Goal: Task Accomplishment & Management: Complete application form

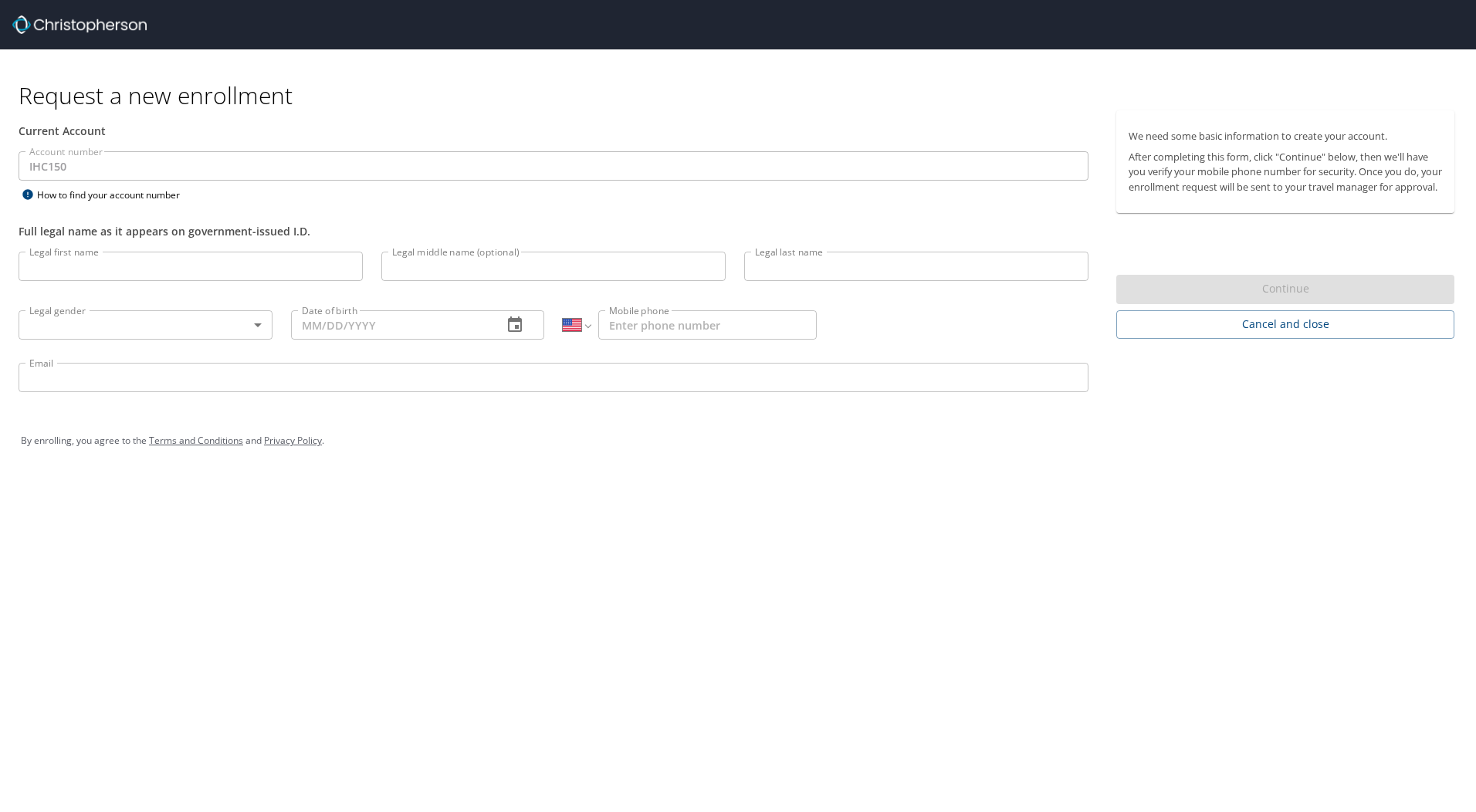
select select "US"
click at [136, 274] on input "Legal first name" at bounding box center [191, 266] width 344 height 29
type input "[PERSON_NAME]"
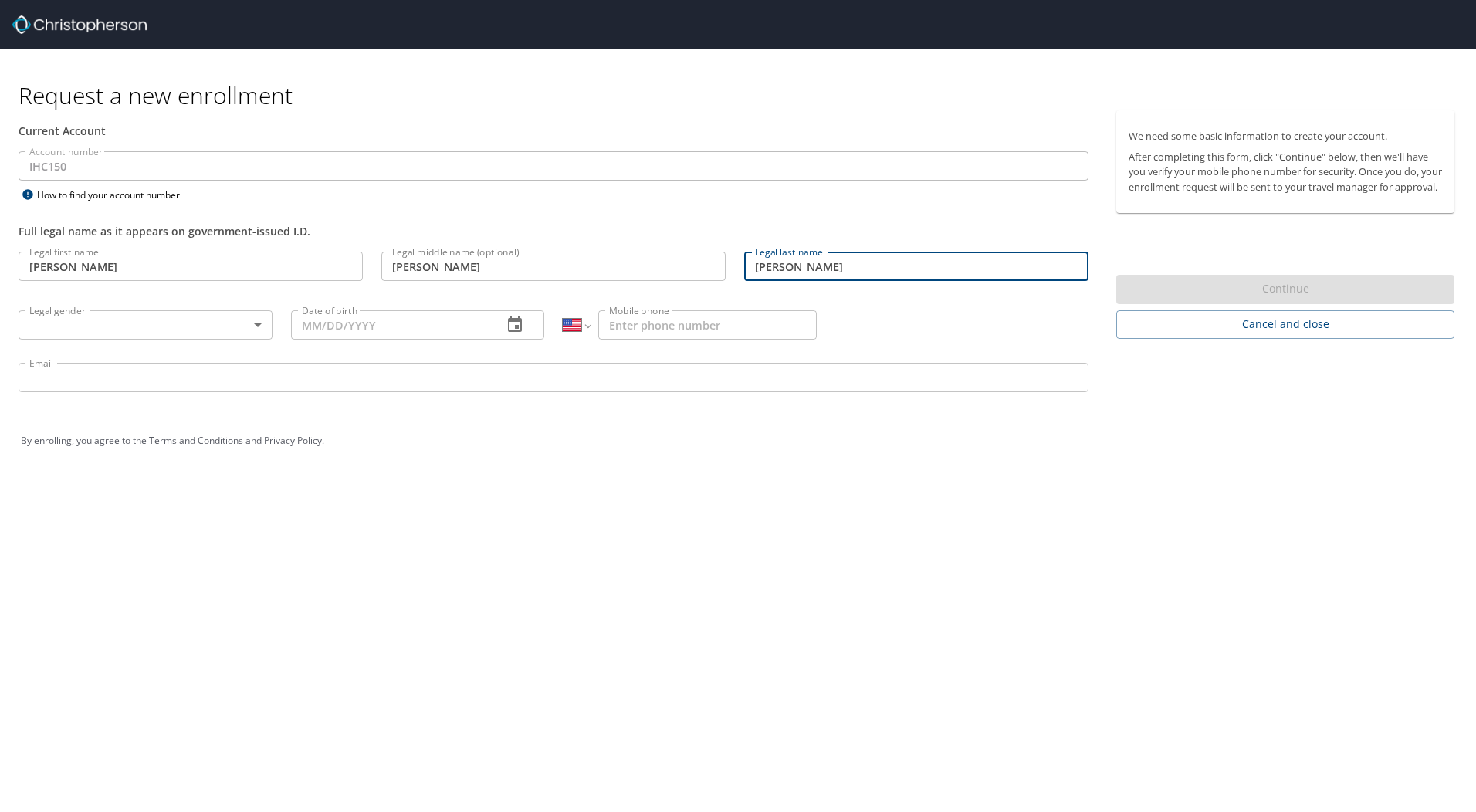
click at [143, 326] on body "Request a new enrollment Current Account Account number IHC150 Account number H…" at bounding box center [738, 406] width 1476 height 812
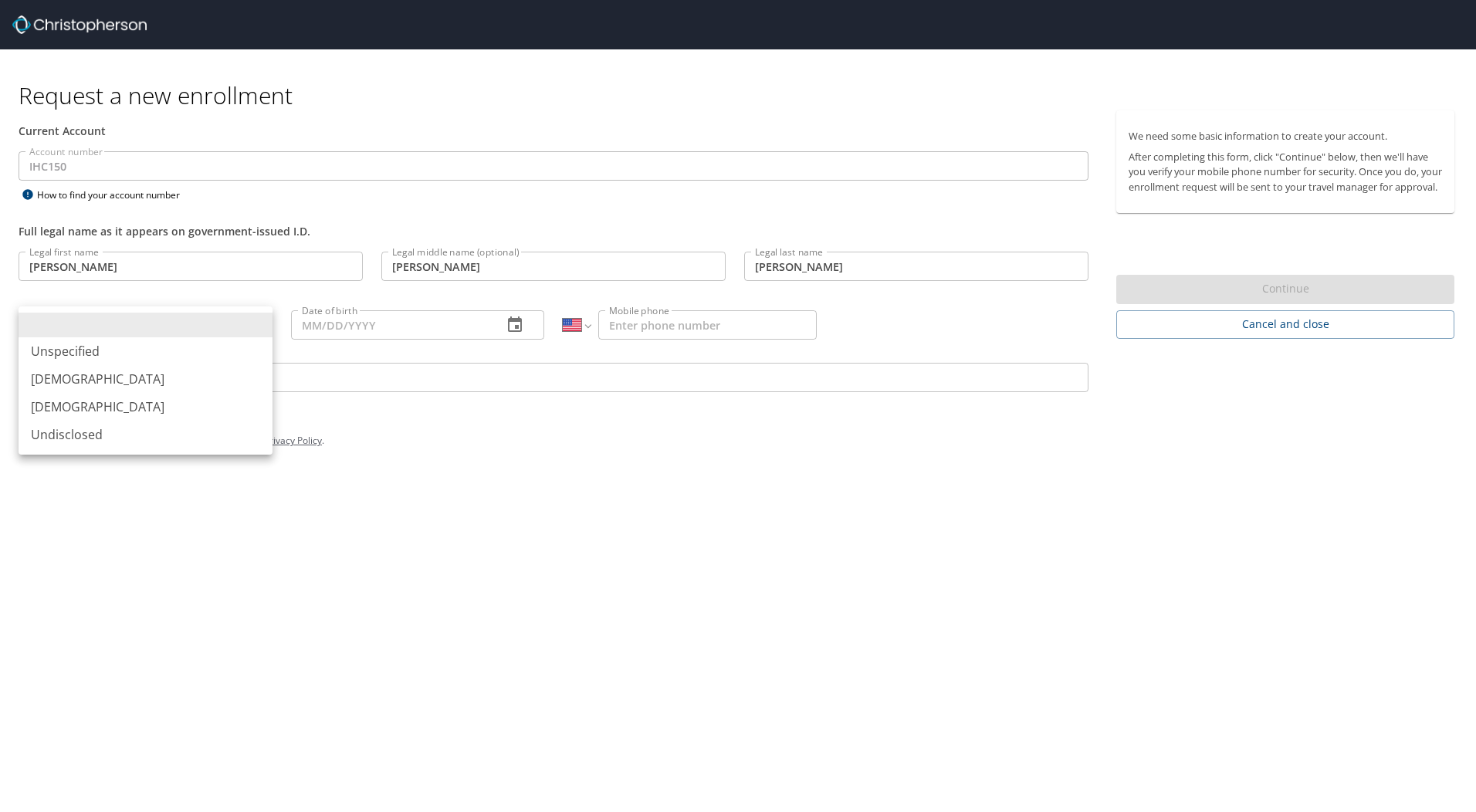
click at [109, 403] on li "[DEMOGRAPHIC_DATA]" at bounding box center [146, 407] width 254 height 28
type input "[DEMOGRAPHIC_DATA]"
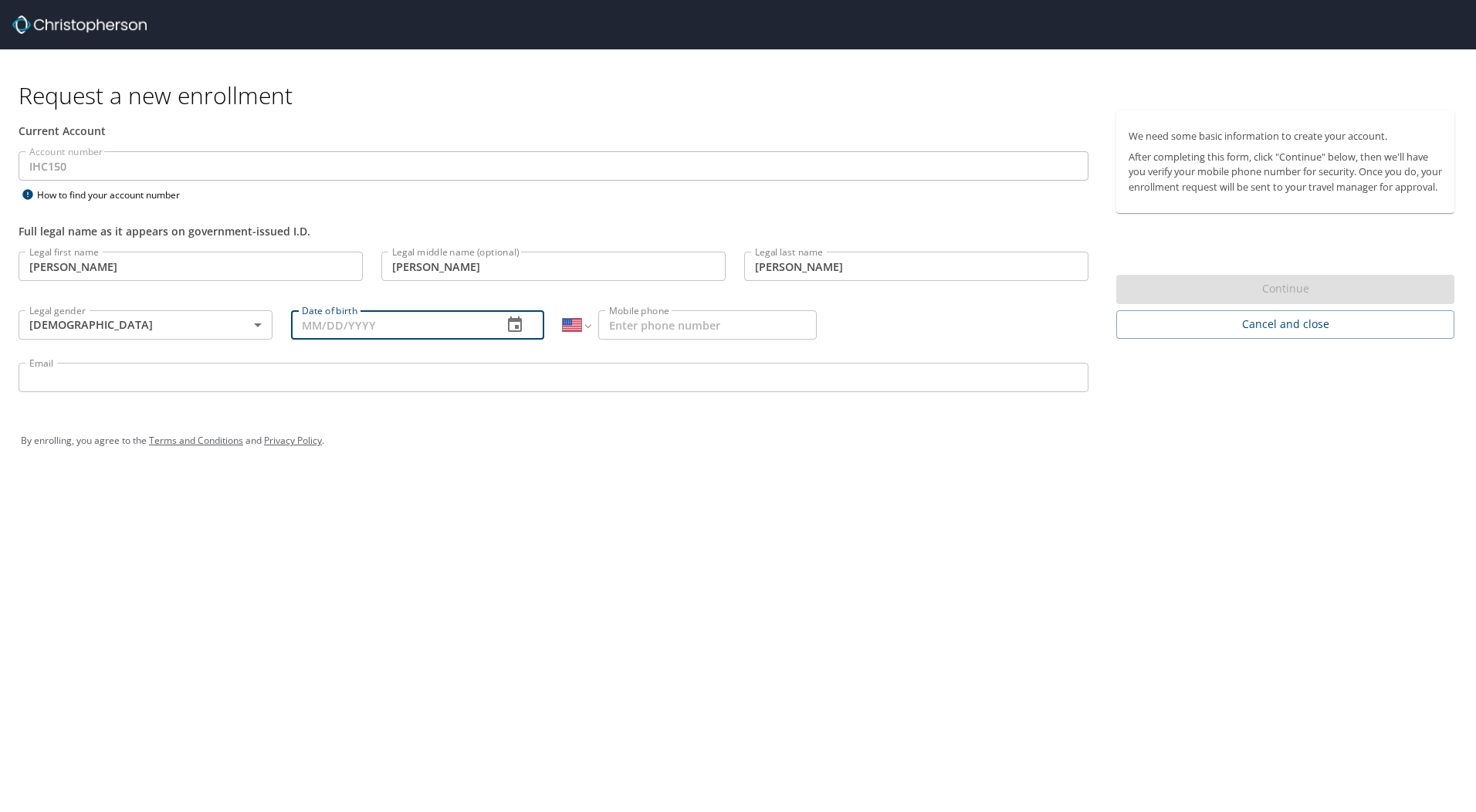
click at [445, 327] on input "Date of birth" at bounding box center [391, 325] width 200 height 29
type input "[DATE]"
click at [724, 330] on input "Mobile phone" at bounding box center [707, 325] width 219 height 29
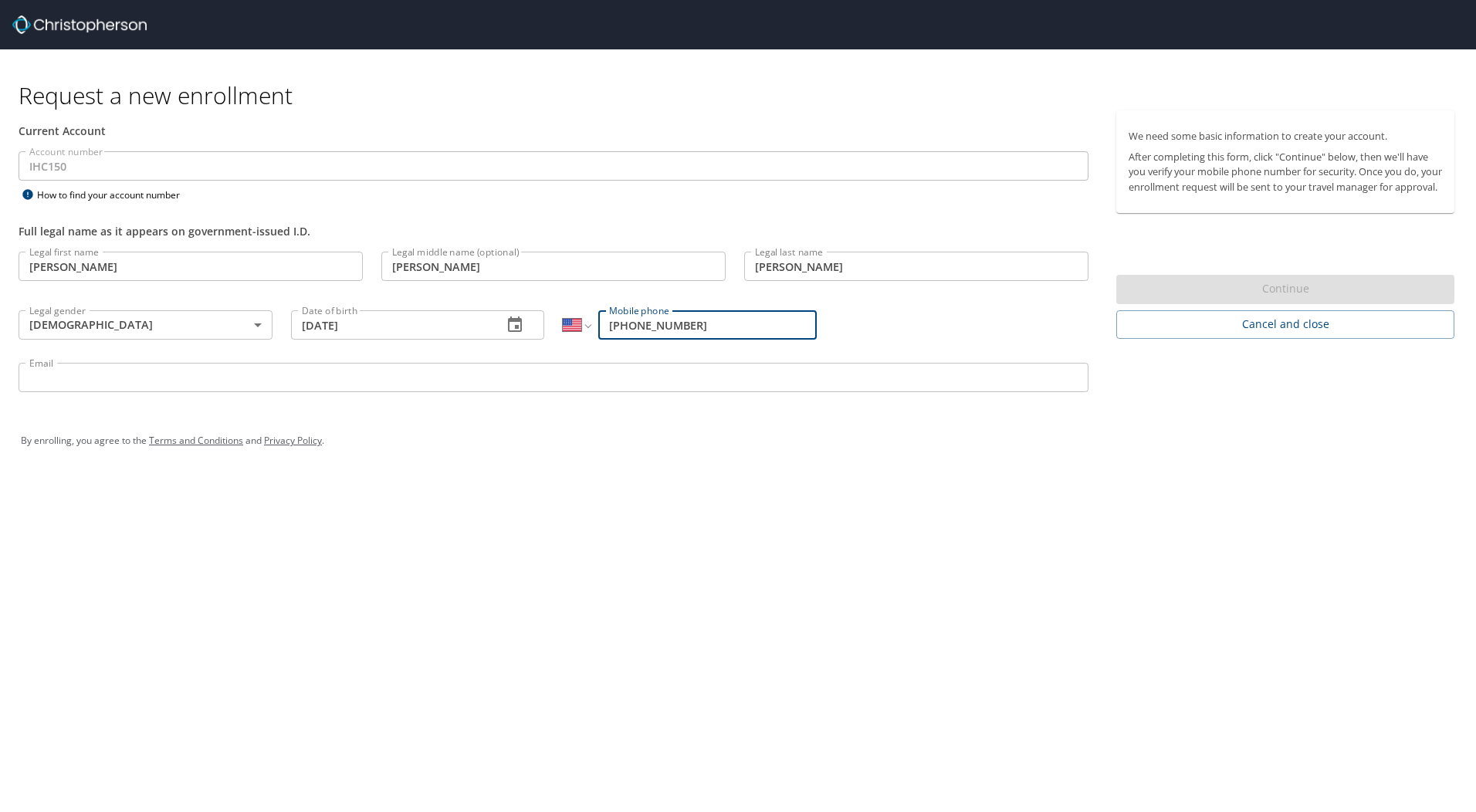
type input "[PHONE_NUMBER]"
click at [683, 492] on div "Request a new enrollment Current Account Account number IHC150 Account number H…" at bounding box center [738, 406] width 1476 height 812
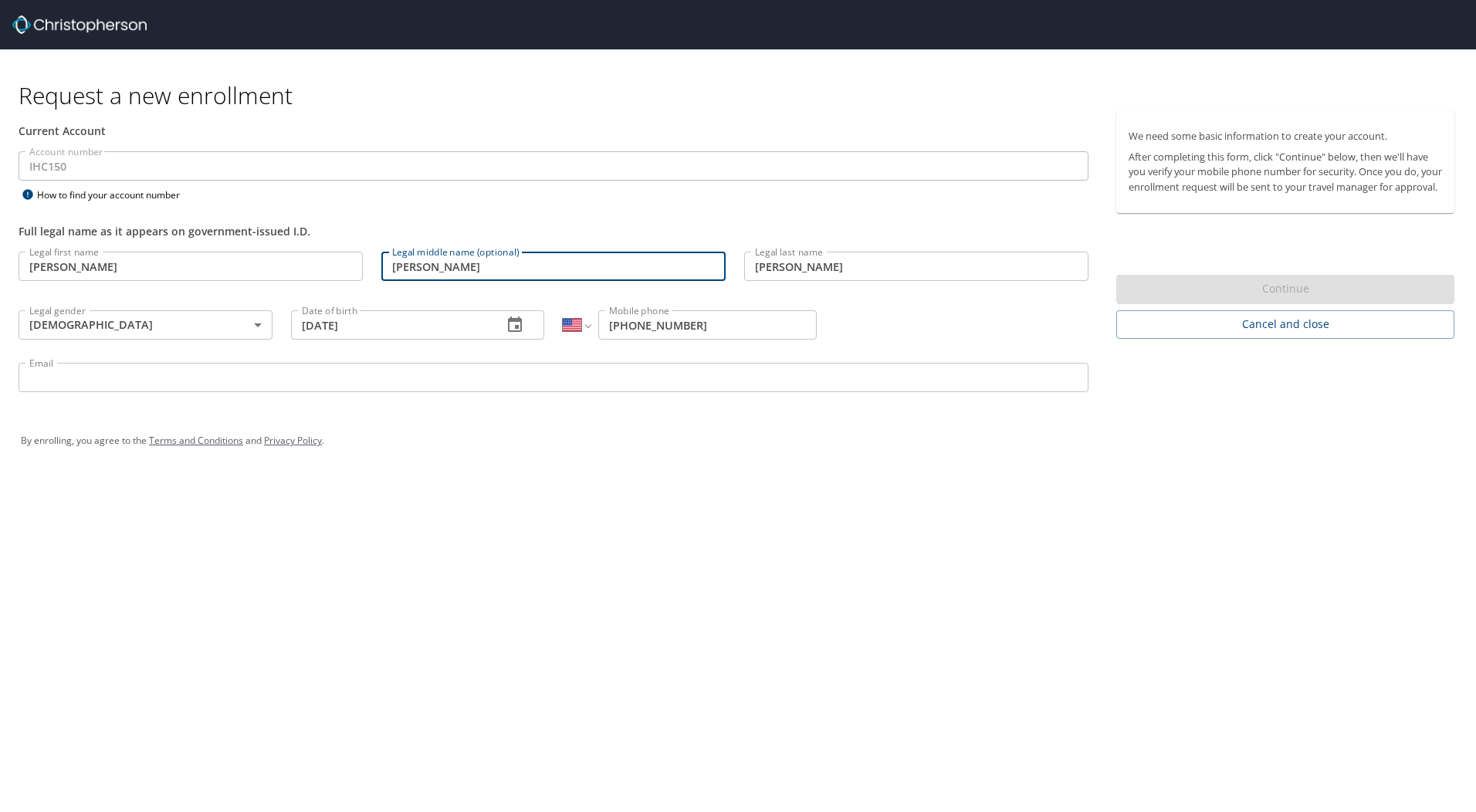
click at [472, 265] on input "[PERSON_NAME]" at bounding box center [553, 266] width 344 height 29
type input "C"
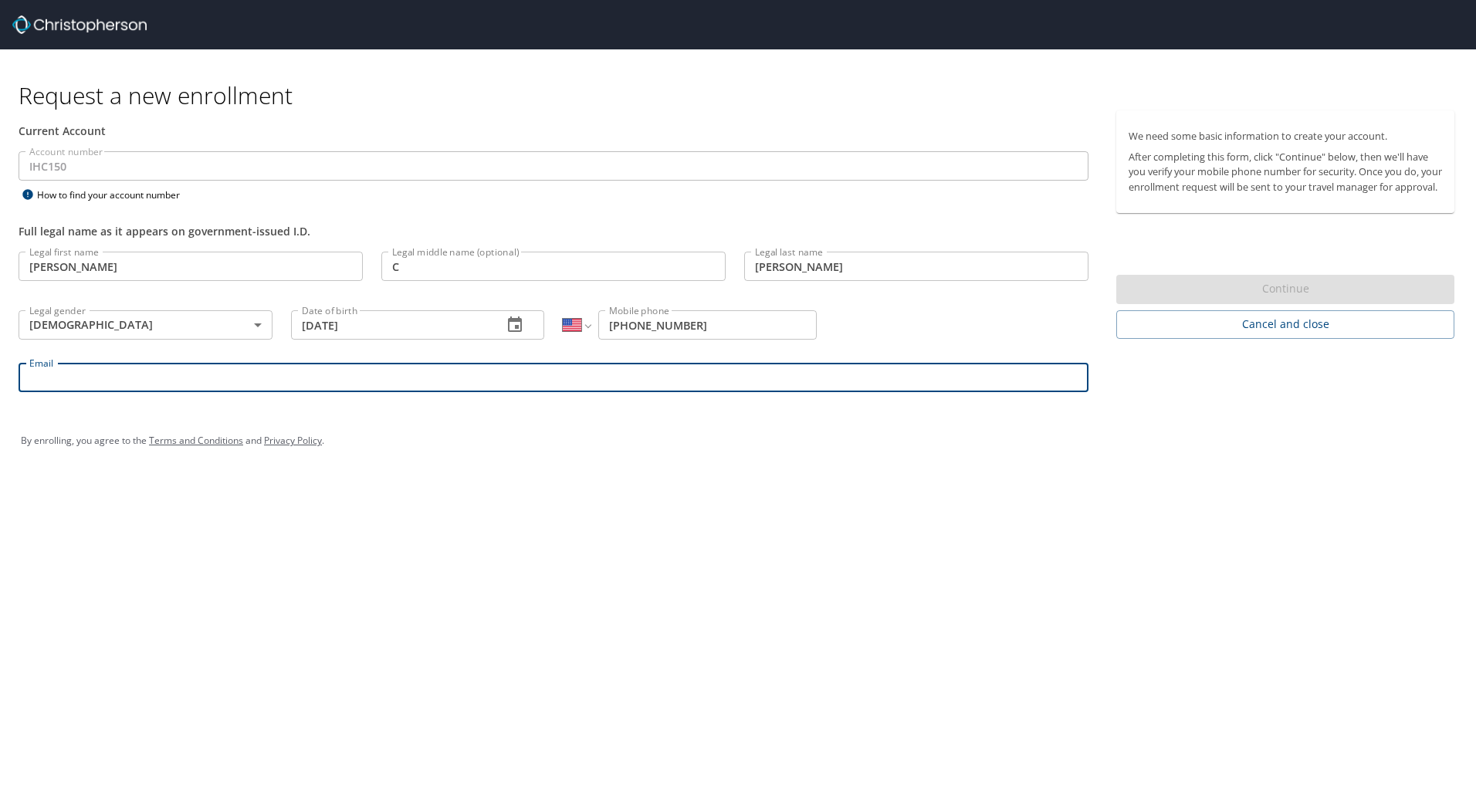
click at [225, 388] on input "Email" at bounding box center [553, 377] width 1070 height 29
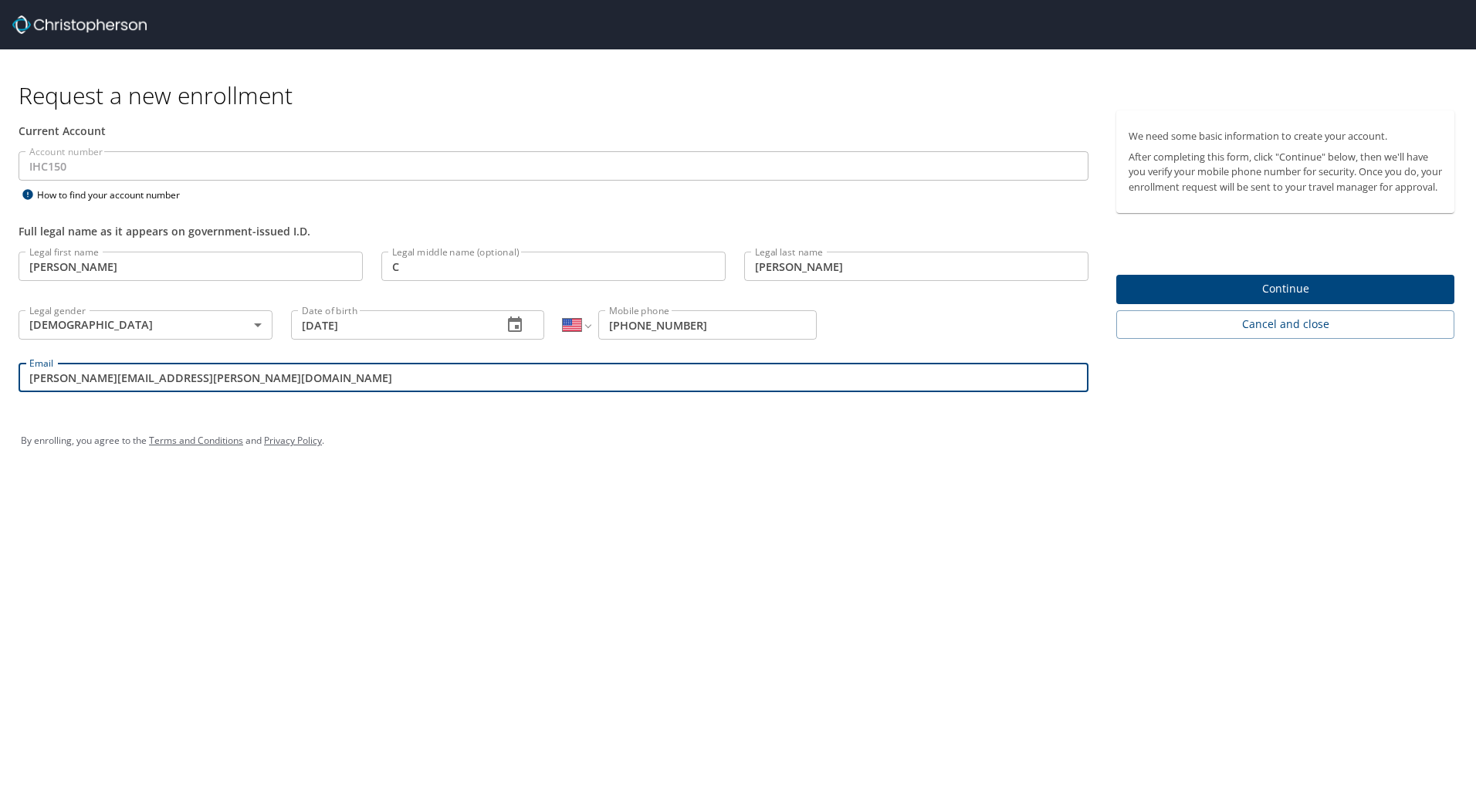
type input "[PERSON_NAME][EMAIL_ADDRESS][PERSON_NAME][DOMAIN_NAME]"
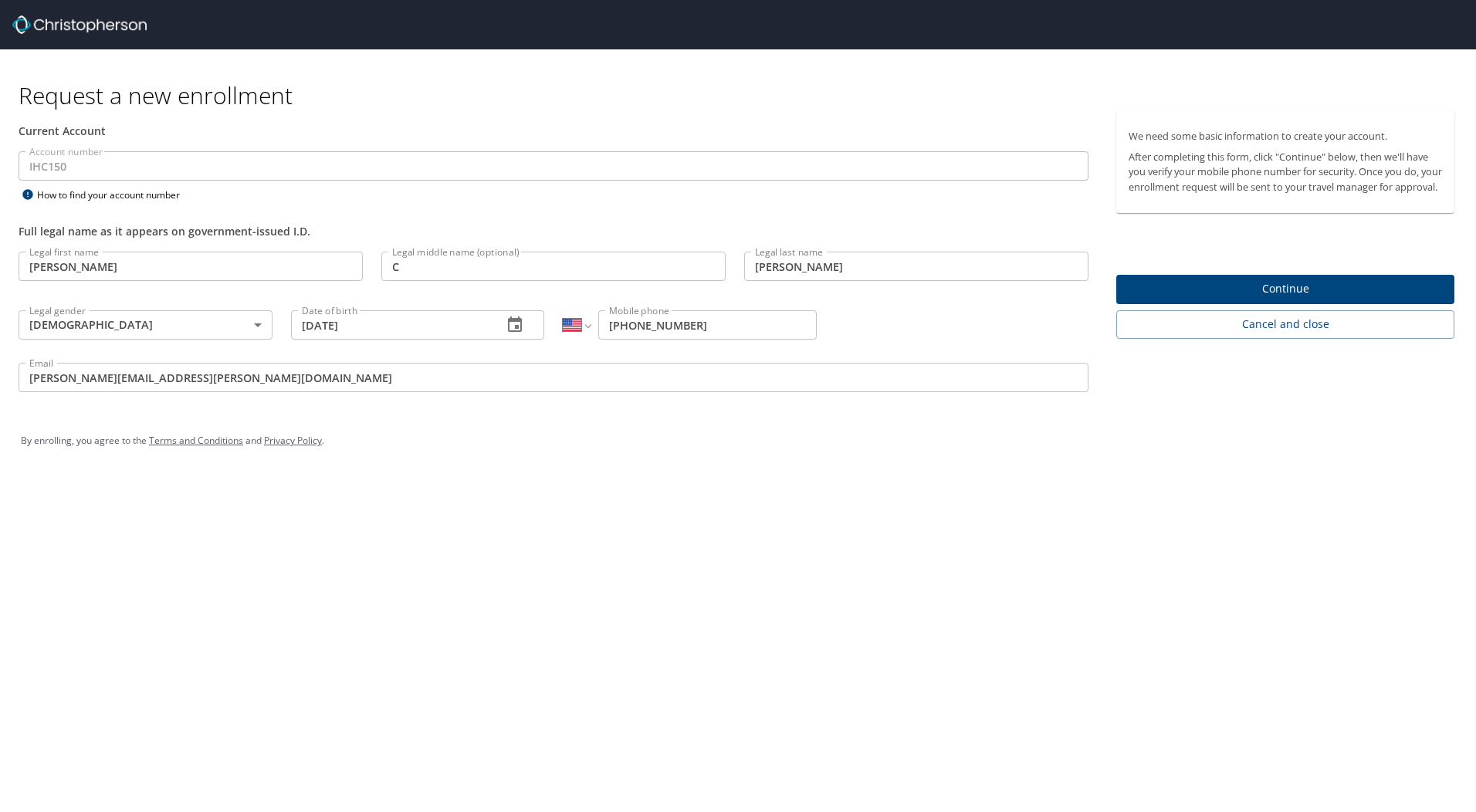
click at [1280, 299] on span "Continue" at bounding box center [1285, 289] width 314 height 19
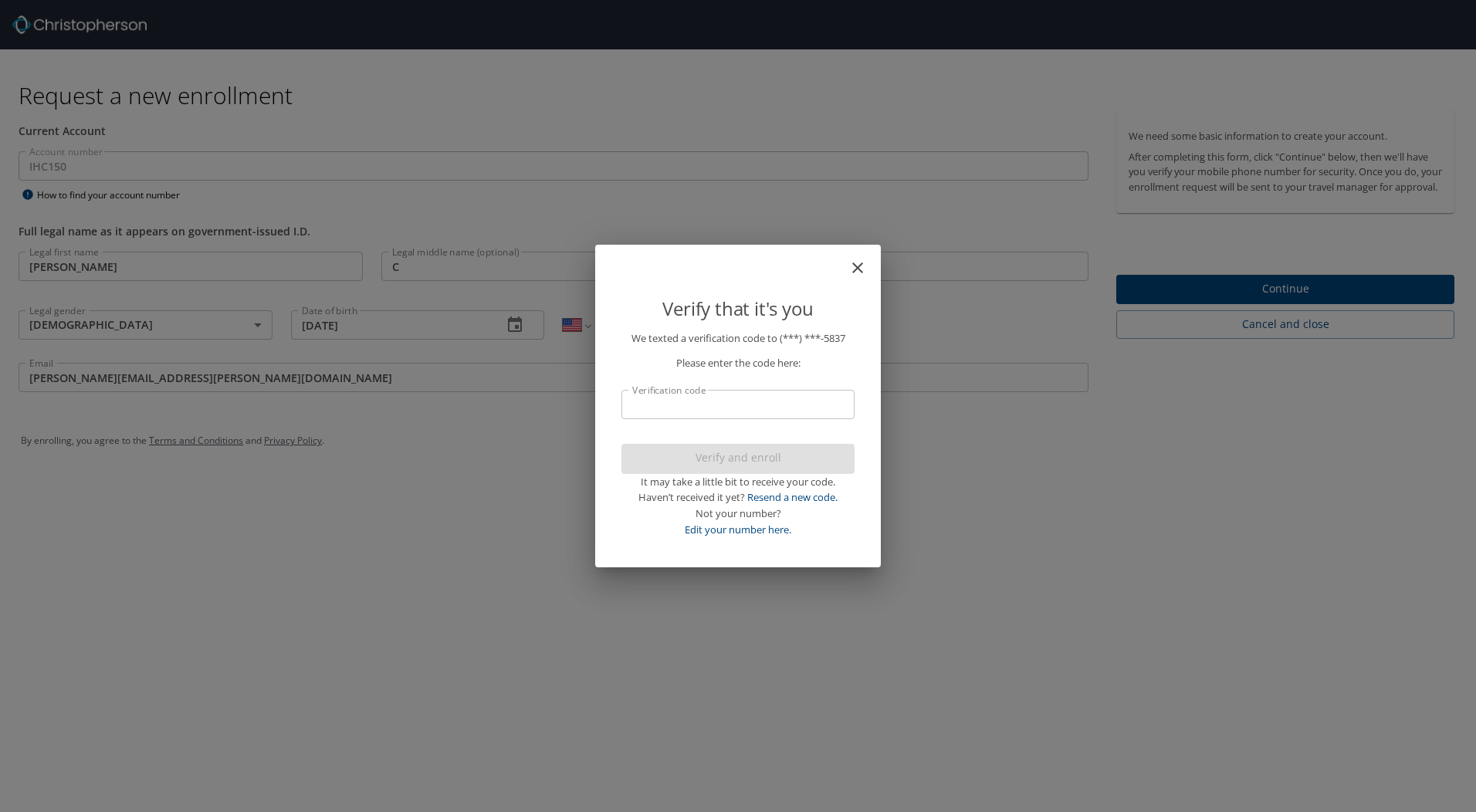
click at [740, 408] on input "Verification code" at bounding box center [738, 404] width 233 height 29
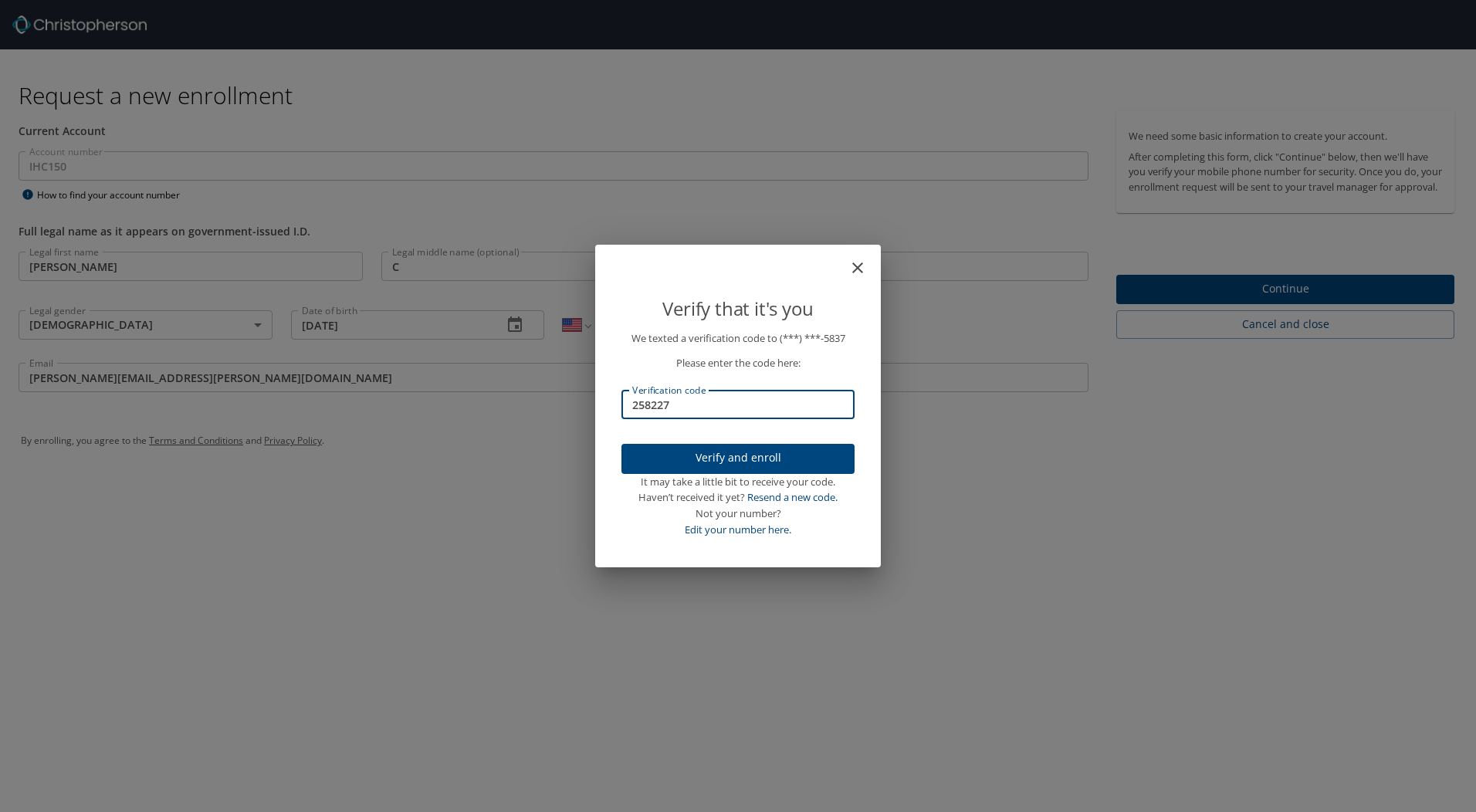
type input "258227"
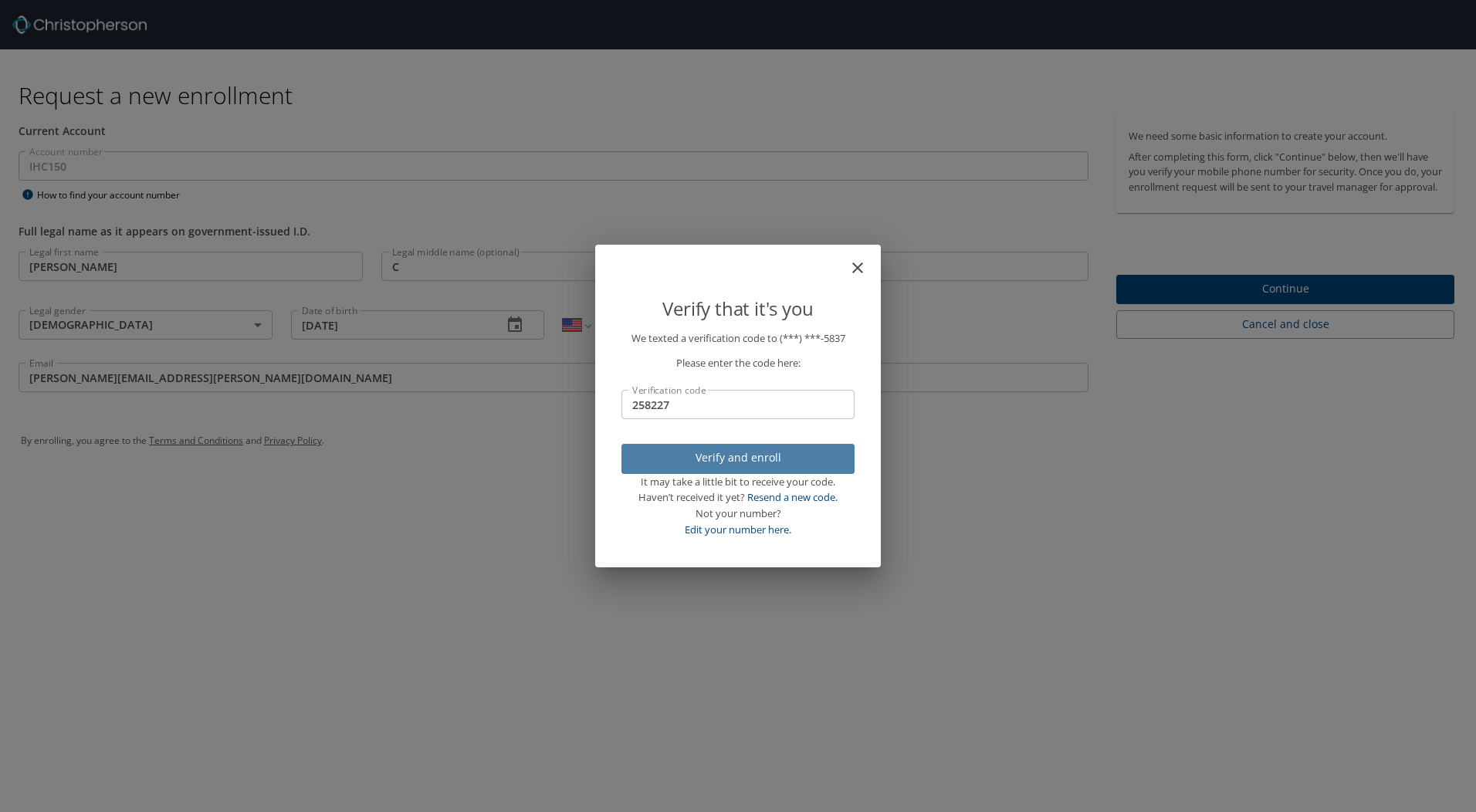
click at [750, 451] on span "Verify and enroll" at bounding box center [737, 458] width 208 height 19
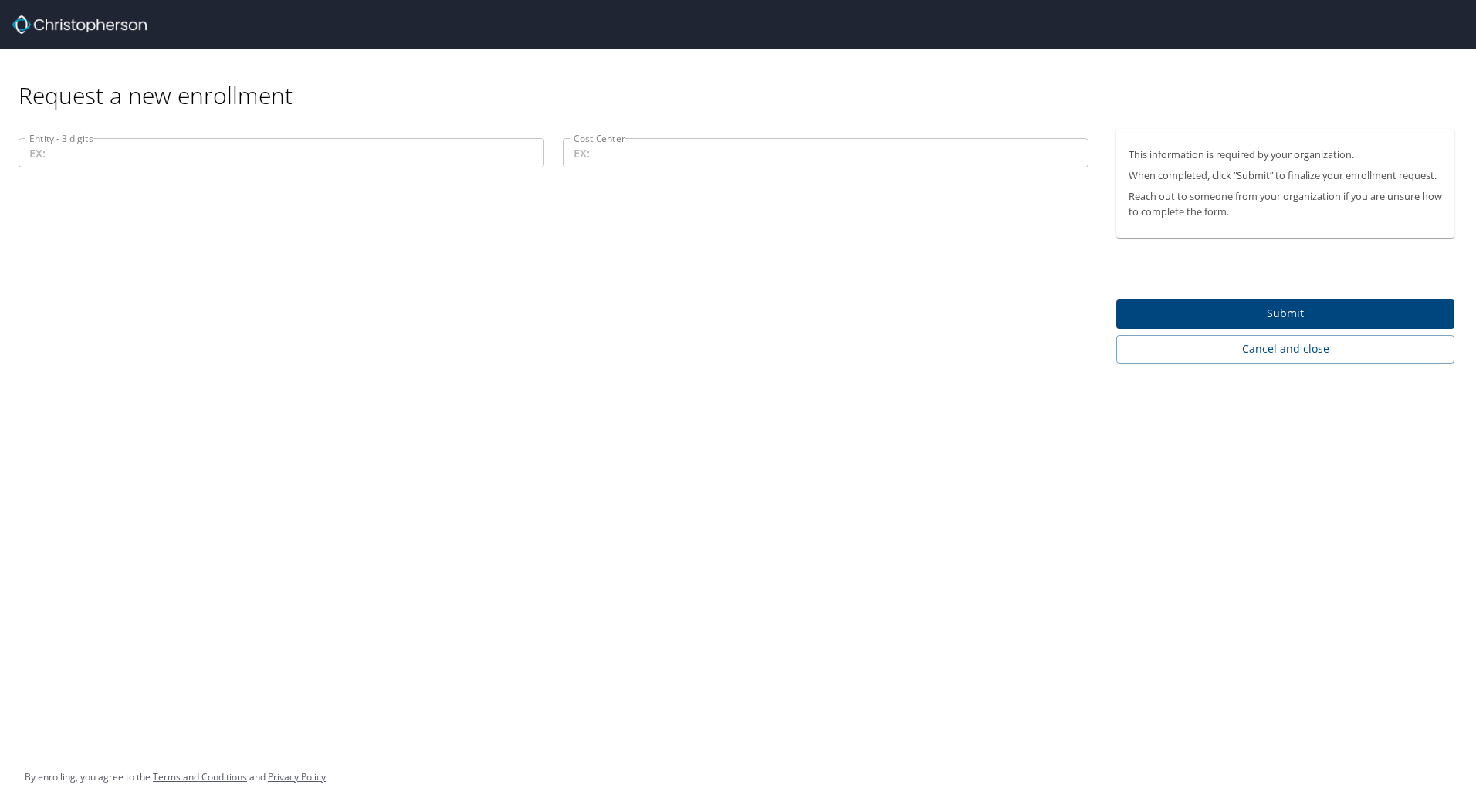
click at [178, 148] on input "Entity - 3 digits" at bounding box center [281, 153] width 526 height 29
click at [98, 158] on input "Entity - 3 digits" at bounding box center [281, 153] width 526 height 29
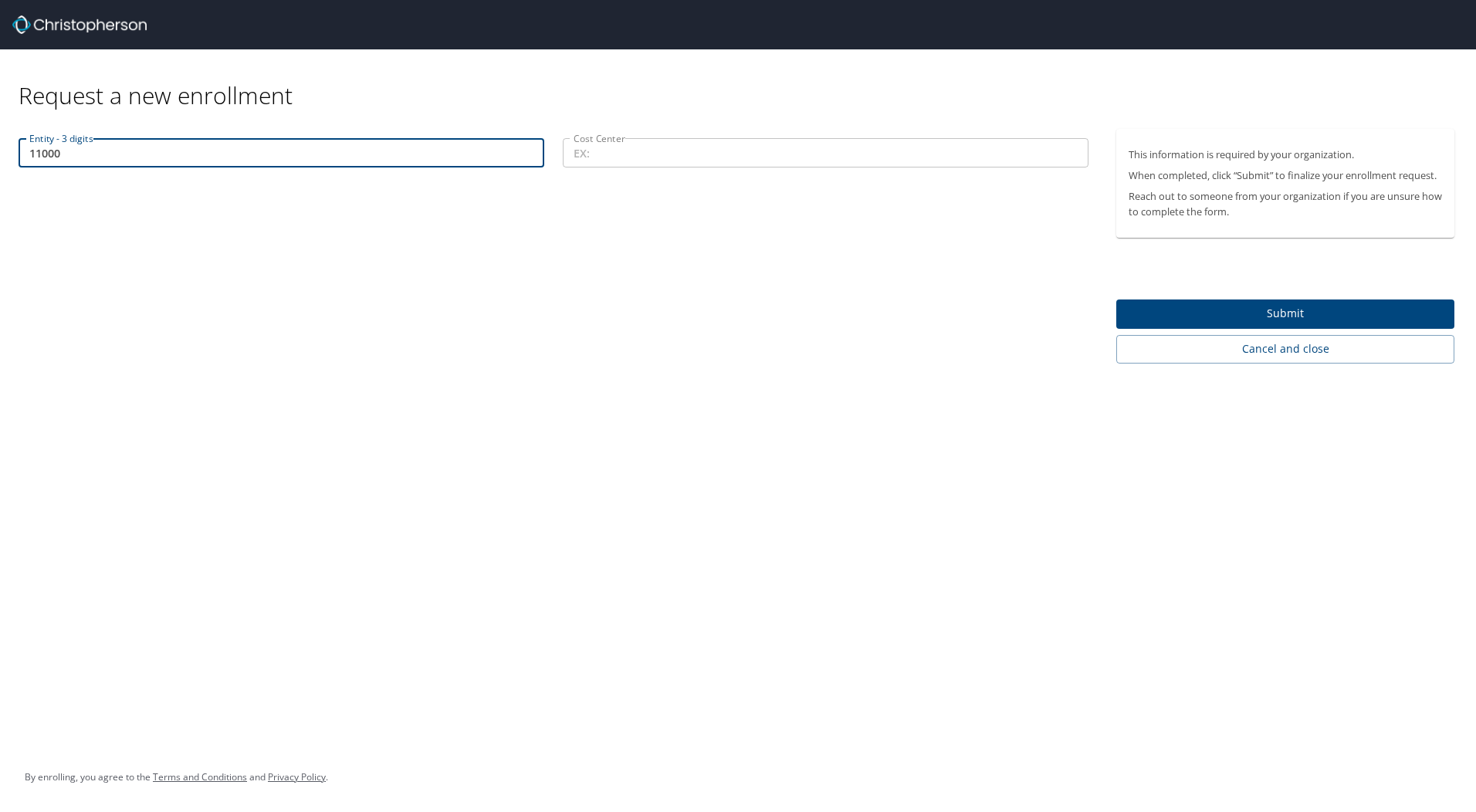
type input "11000"
click at [629, 167] on input "Cost Center" at bounding box center [826, 153] width 526 height 29
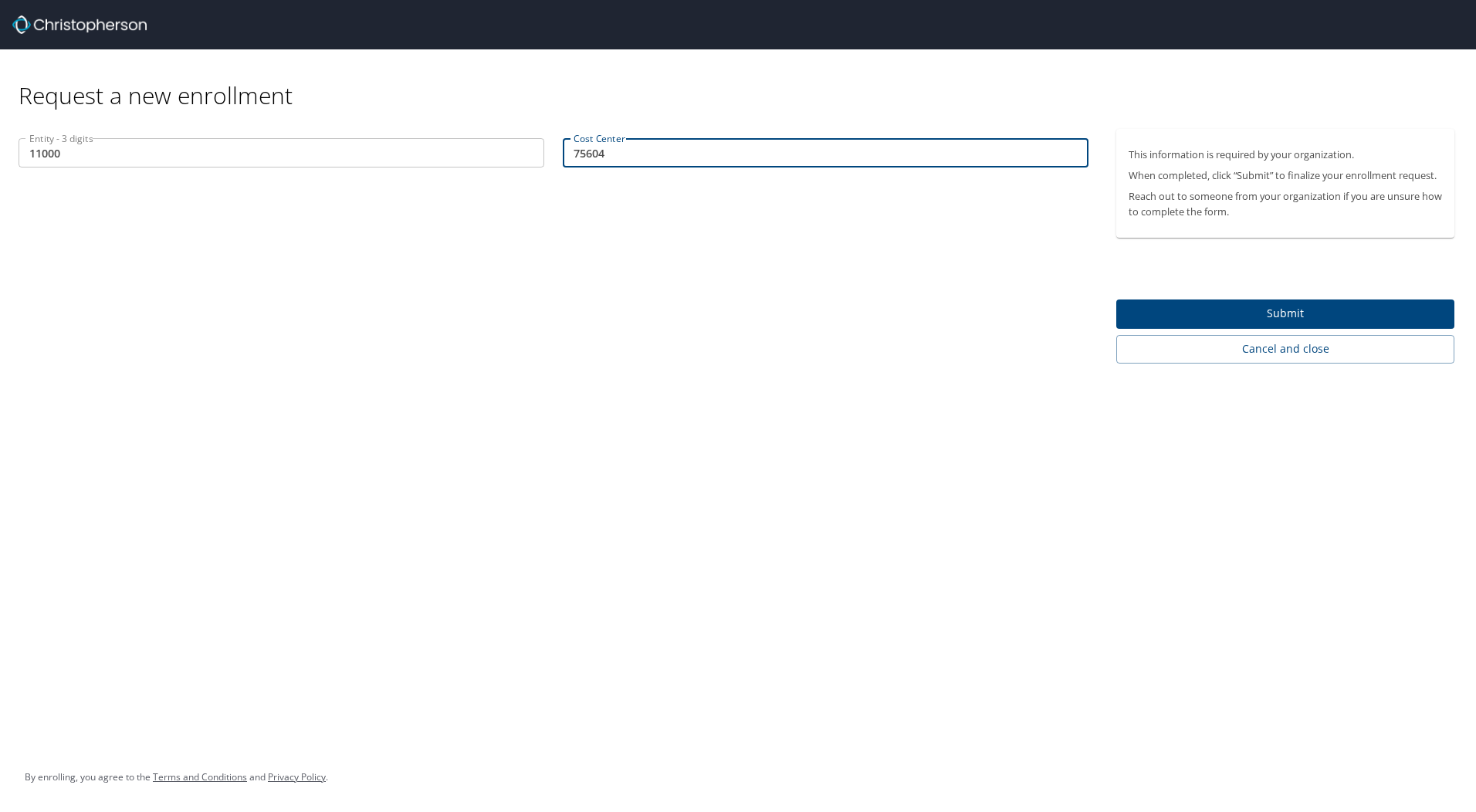
type input "75604"
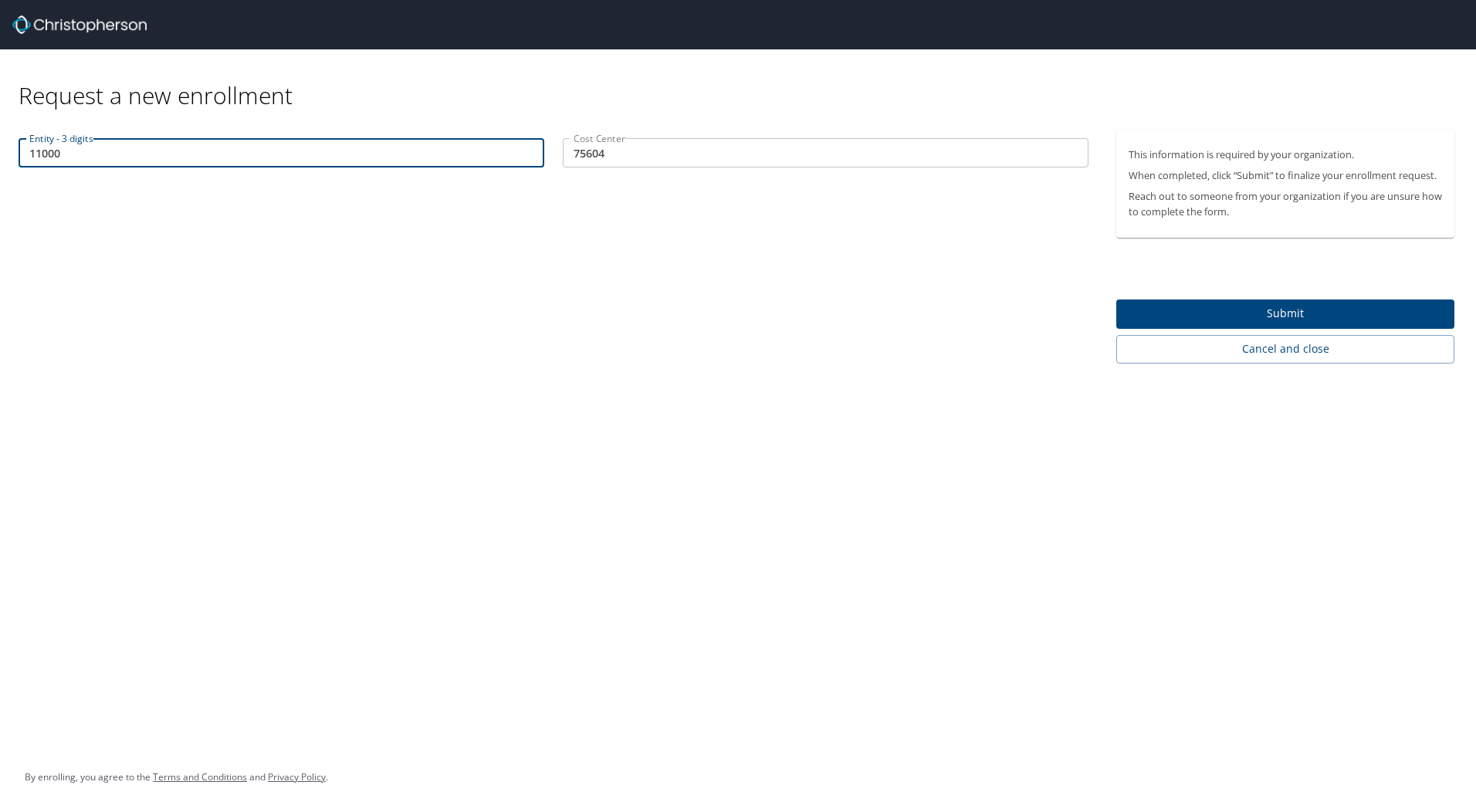
click at [169, 146] on input "11000" at bounding box center [281, 153] width 526 height 29
type input "1"
type input "00101"
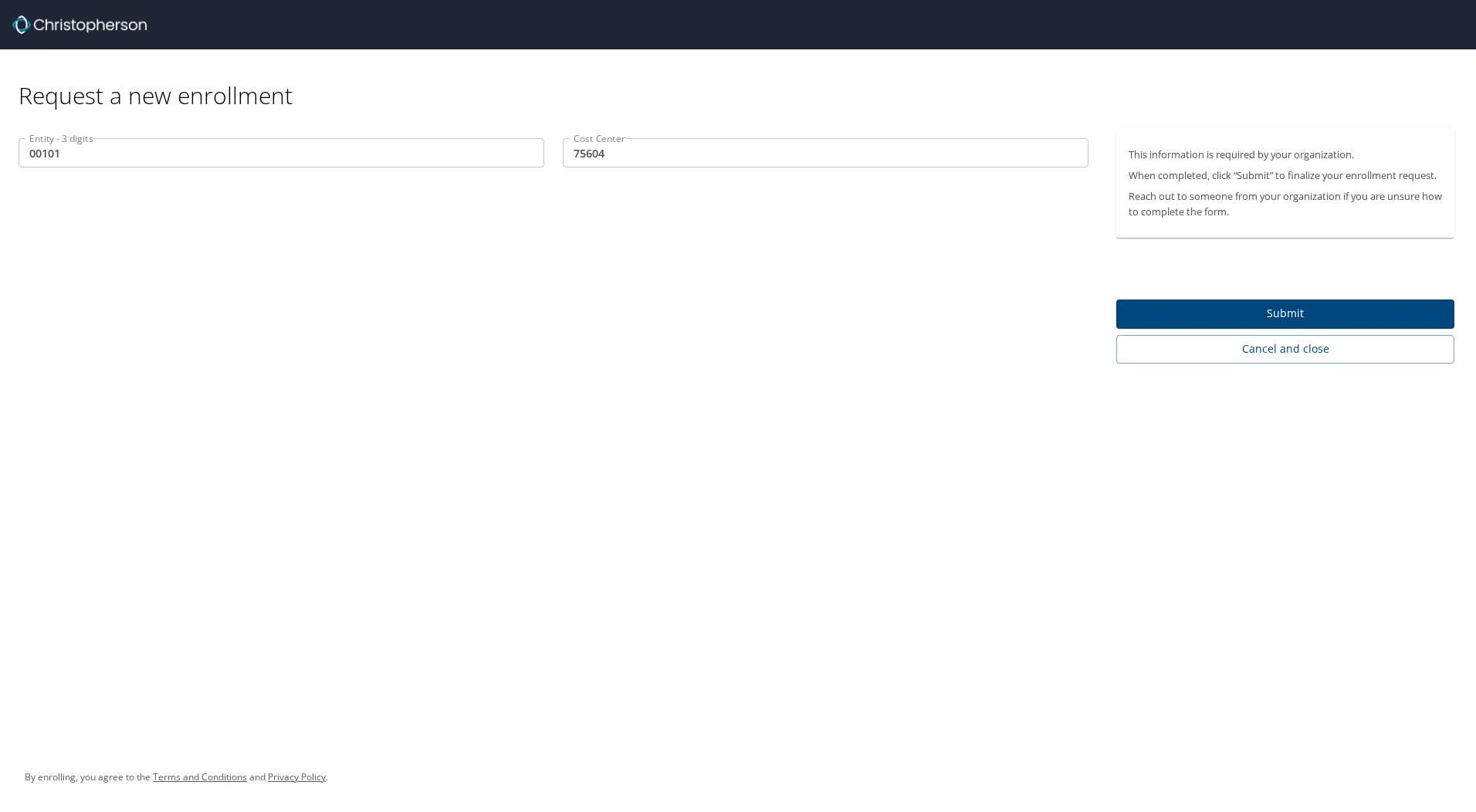
click at [1361, 309] on span "Submit" at bounding box center [1285, 314] width 314 height 19
